Goal: Information Seeking & Learning: Learn about a topic

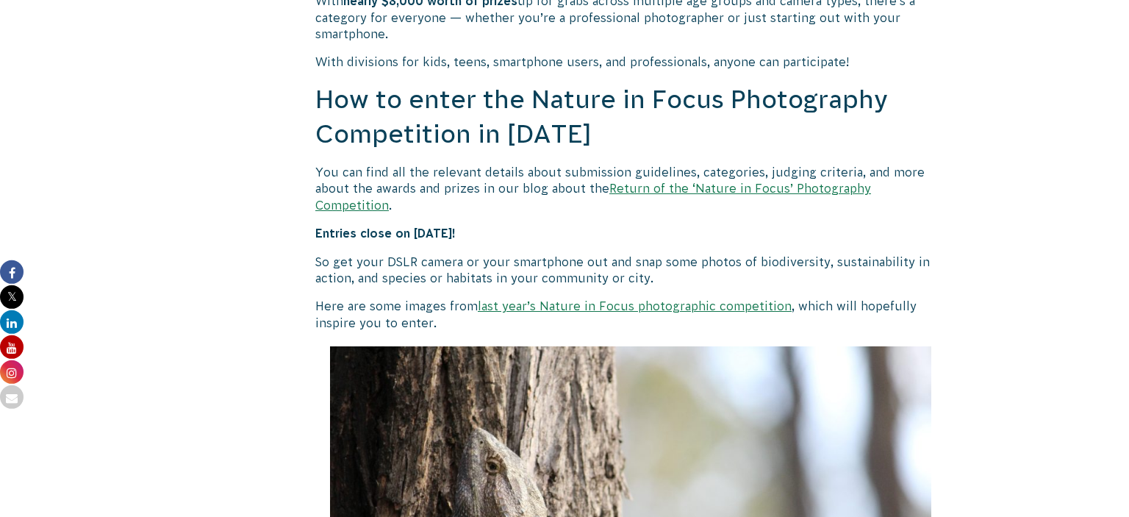
scroll to position [1281, 0]
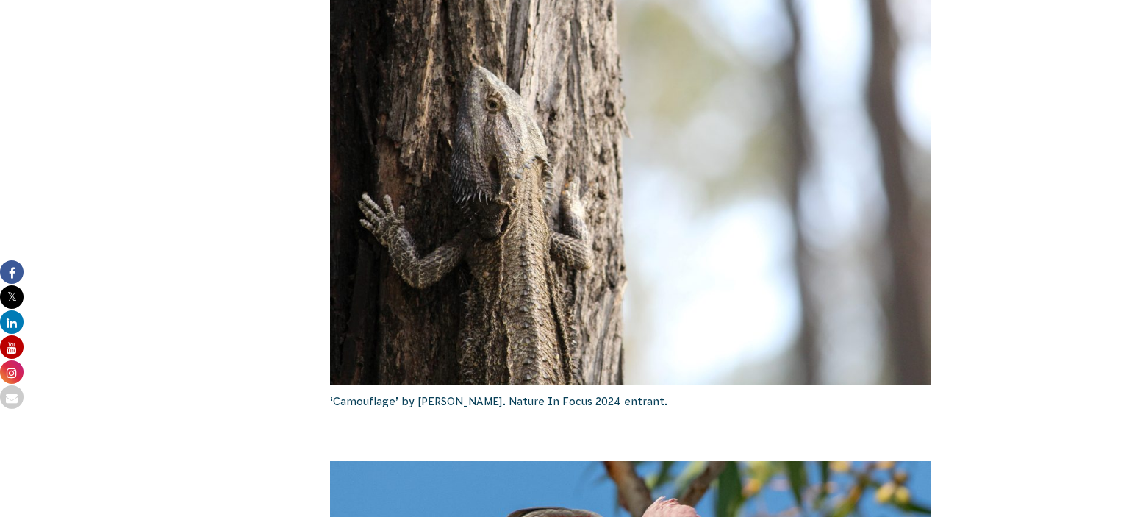
scroll to position [1633, 0]
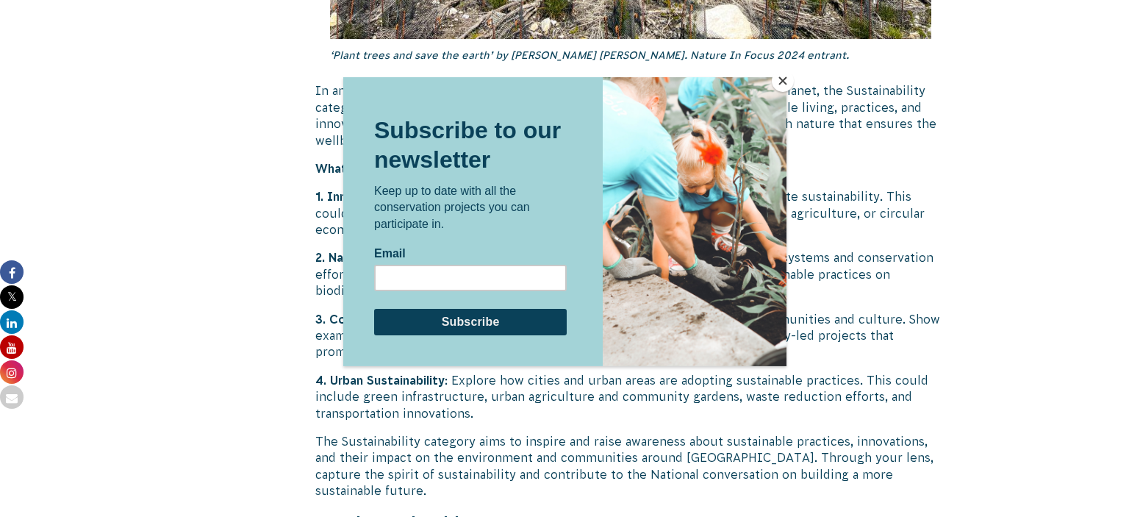
scroll to position [3823, 0]
click at [118, 428] on div at bounding box center [564, 258] width 1129 height 517
click at [781, 85] on button "Close" at bounding box center [783, 81] width 22 height 22
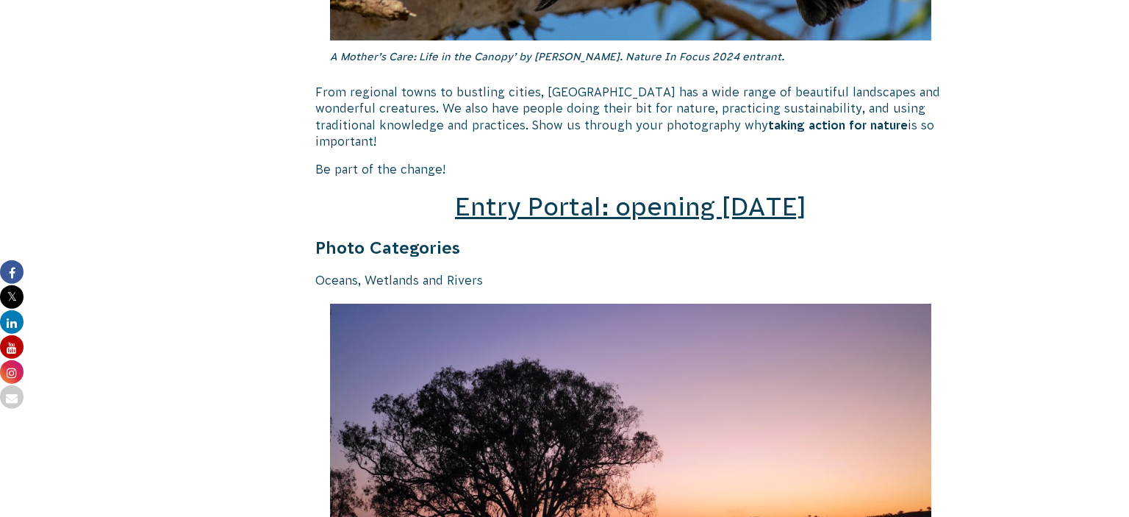
scroll to position [2085, 0]
click at [576, 196] on span "Entry Portal: opening [DATE]" at bounding box center [630, 207] width 351 height 28
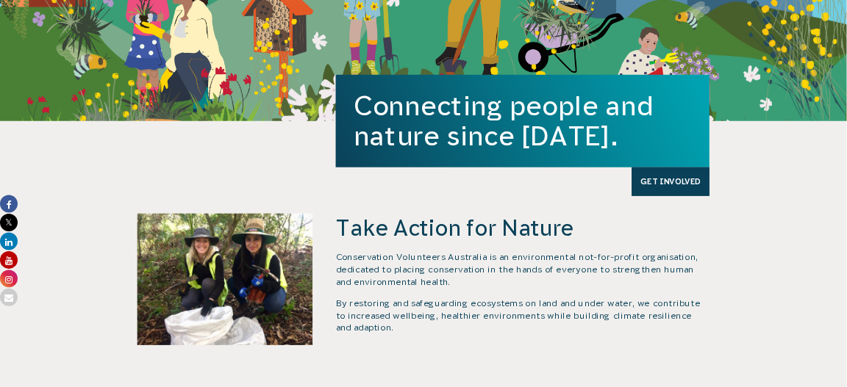
scroll to position [360, 0]
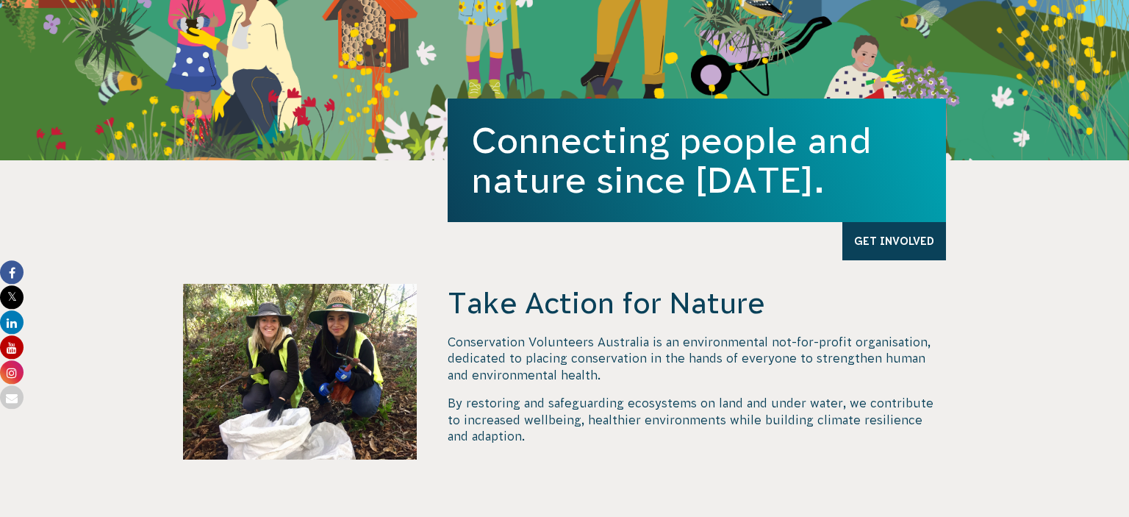
click at [318, 328] on div at bounding box center [300, 401] width 234 height 234
click at [337, 324] on div at bounding box center [300, 401] width 234 height 234
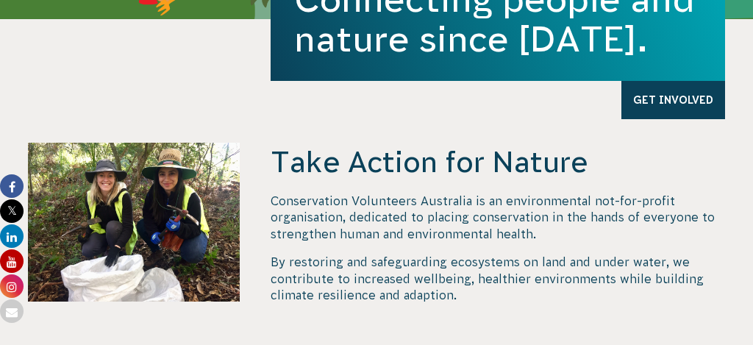
scroll to position [589, 0]
